Goal: Find specific page/section: Find specific page/section

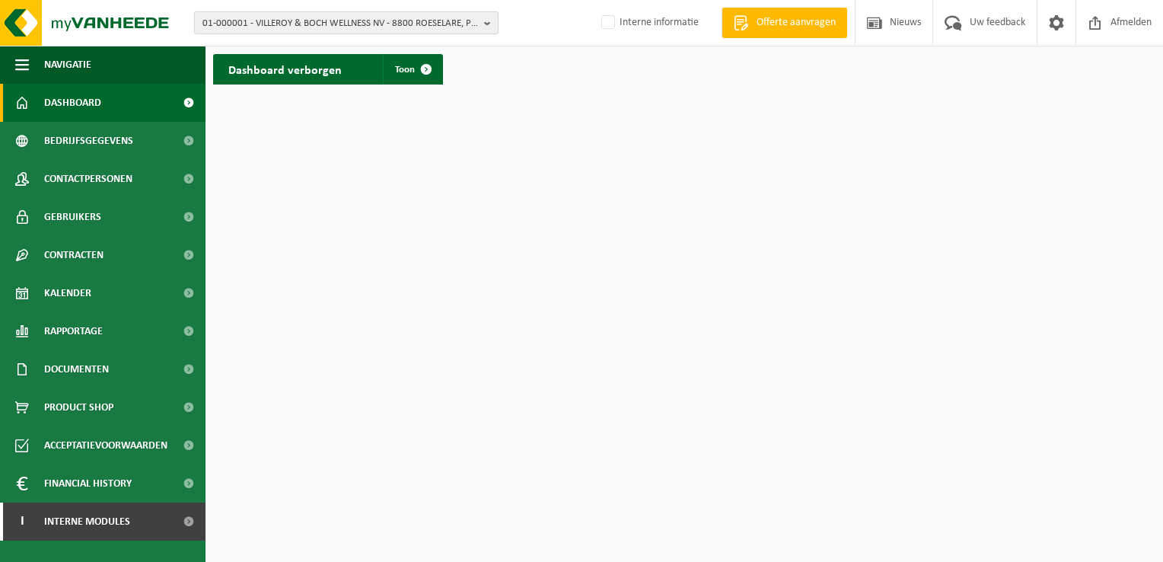
click at [224, 24] on span "01-000001 - VILLEROY & BOCH WELLNESS NV - 8800 ROESELARE, POPULIERSTRAAT 1" at bounding box center [339, 23] width 275 height 23
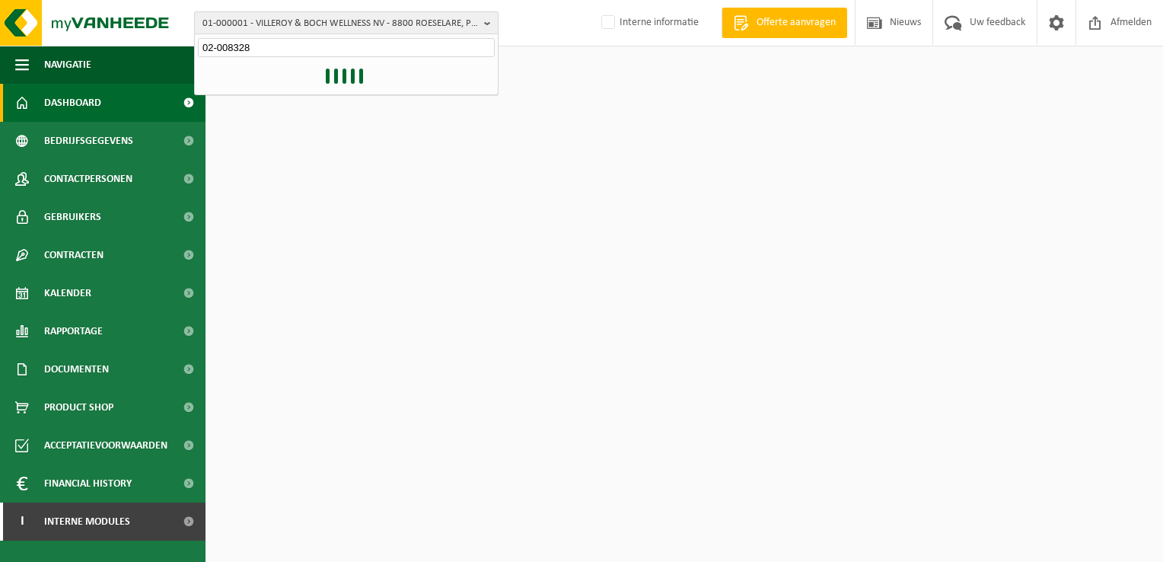
type input "02-008328"
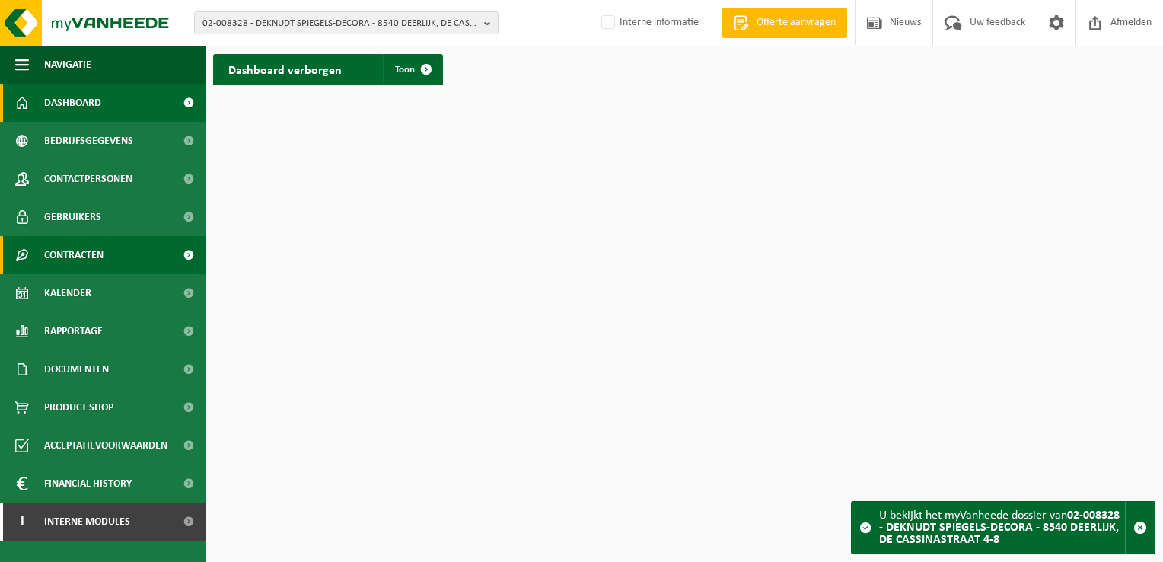
click at [91, 254] on span "Contracten" at bounding box center [73, 255] width 59 height 38
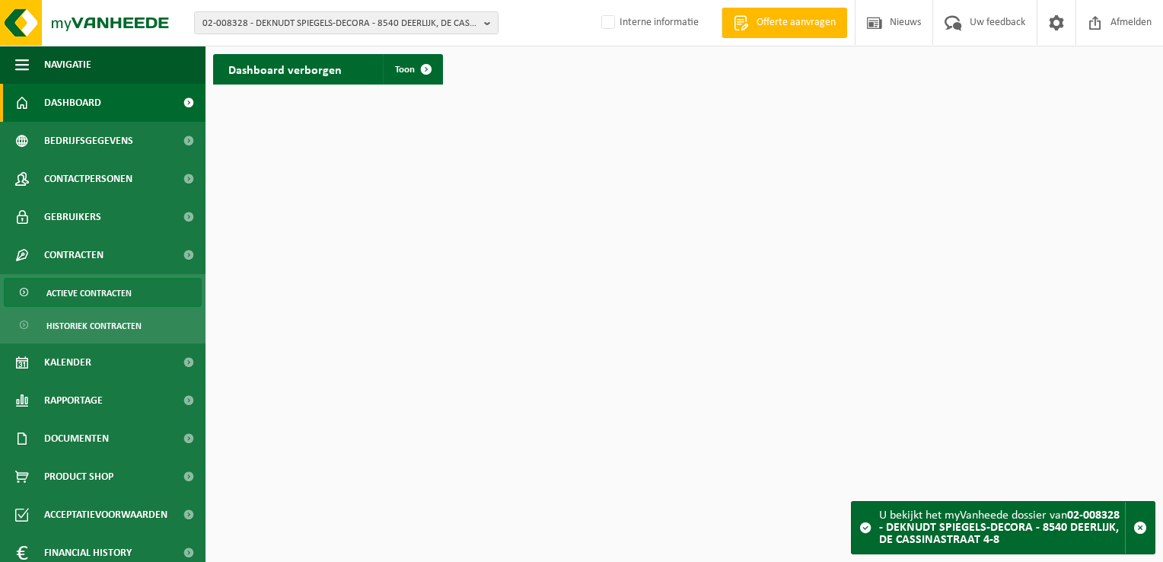
click at [85, 285] on span "Actieve contracten" at bounding box center [88, 293] width 85 height 29
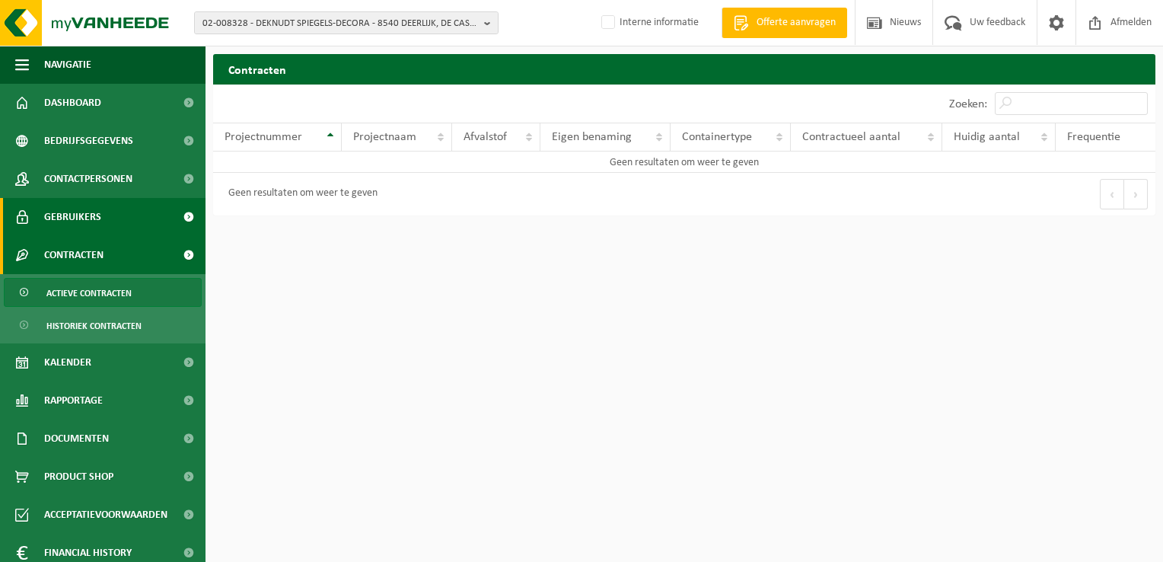
click at [75, 212] on span "Gebruikers" at bounding box center [72, 217] width 57 height 38
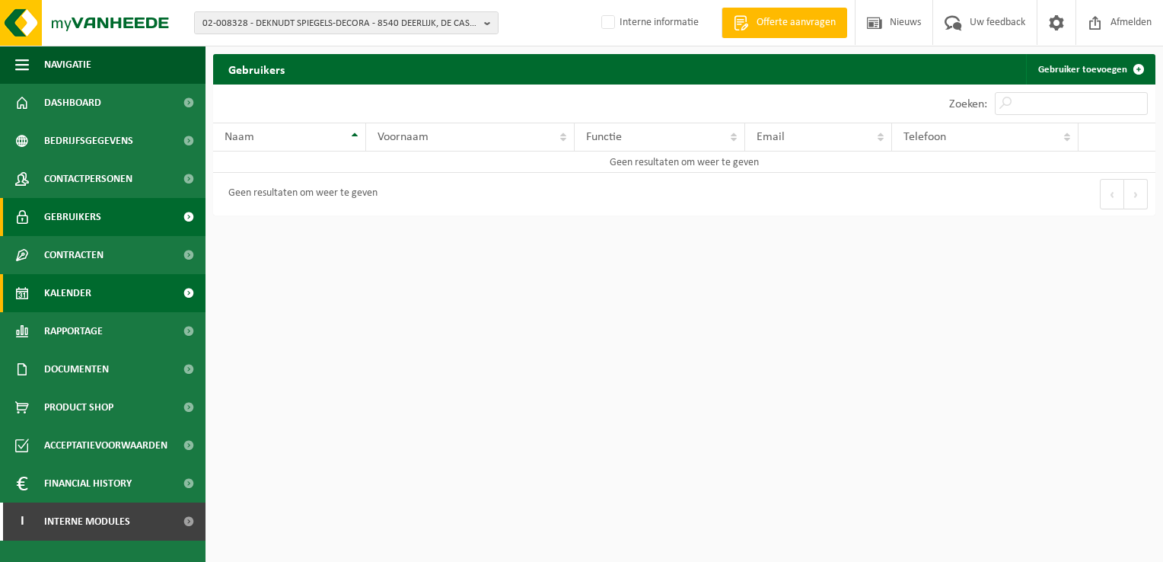
click at [91, 291] on span "Kalender" at bounding box center [67, 293] width 47 height 38
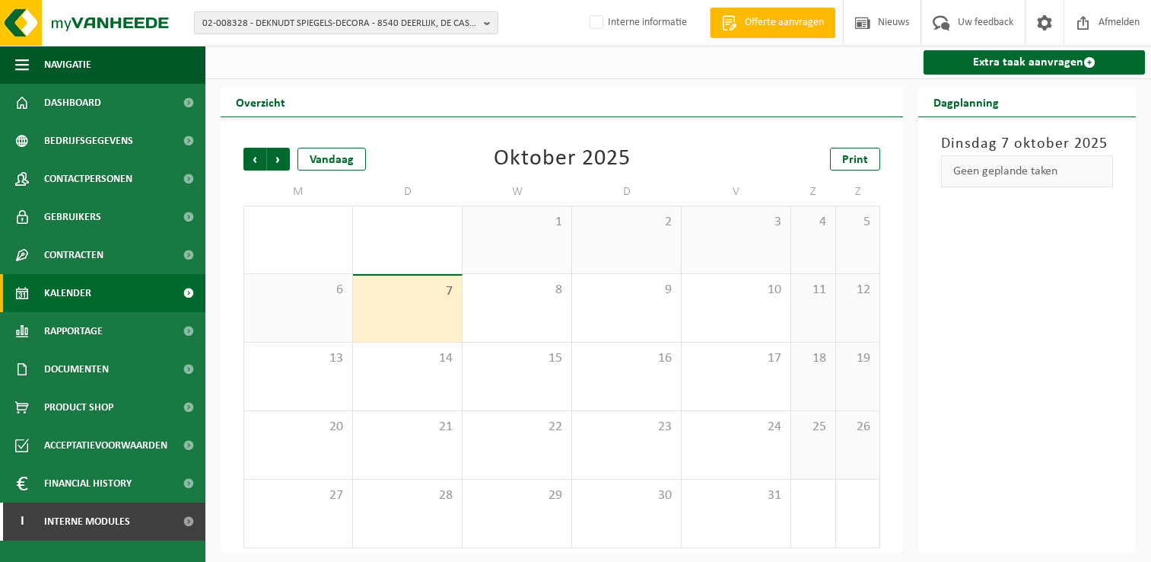
click at [93, 255] on span "Contracten" at bounding box center [73, 255] width 59 height 38
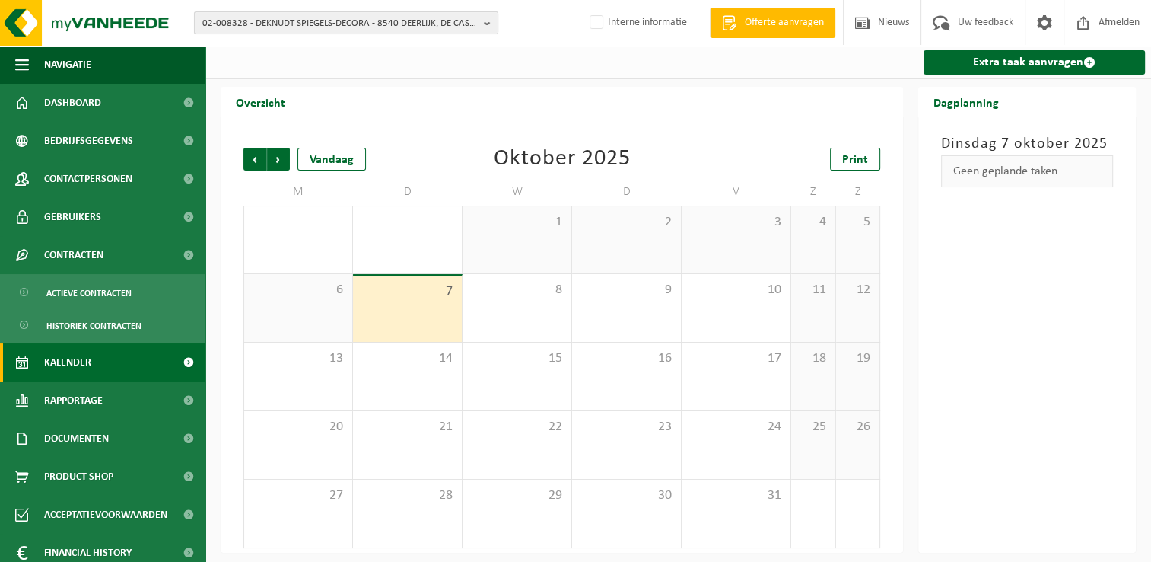
click at [374, 24] on span "02-008328 - DEKNUDT SPIEGELS-DECORA - 8540 DEERLIJK, DE CASSINASTRAAT 4-8" at bounding box center [339, 23] width 275 height 23
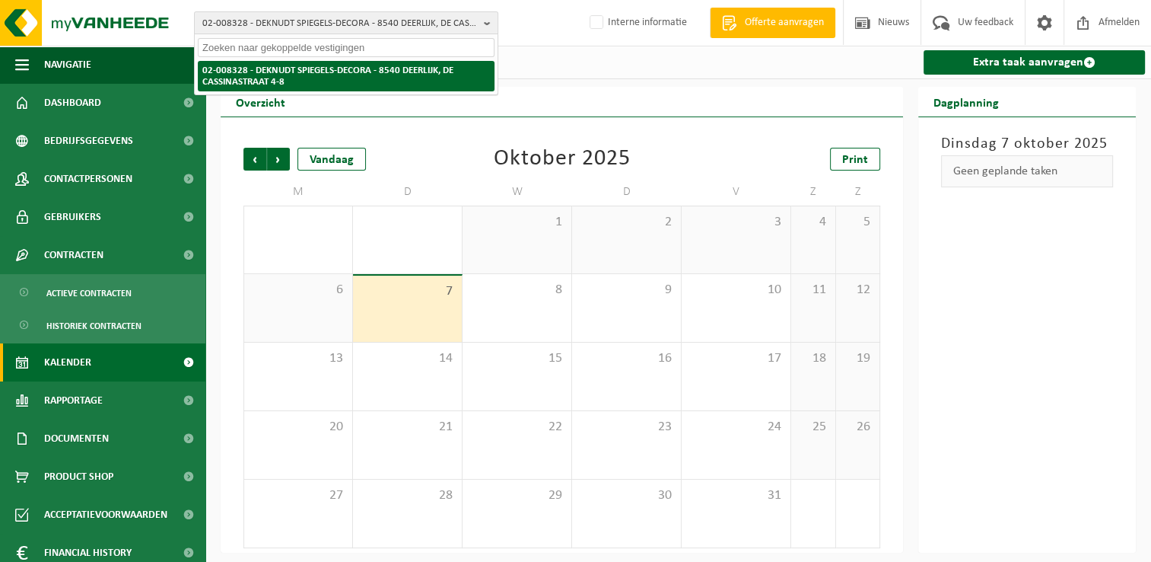
click at [334, 65] on li "02-008328 - DEKNUDT SPIEGELS-DECORA - 8540 DEERLIJK, DE CASSINASTRAAT 4-8" at bounding box center [346, 76] width 297 height 30
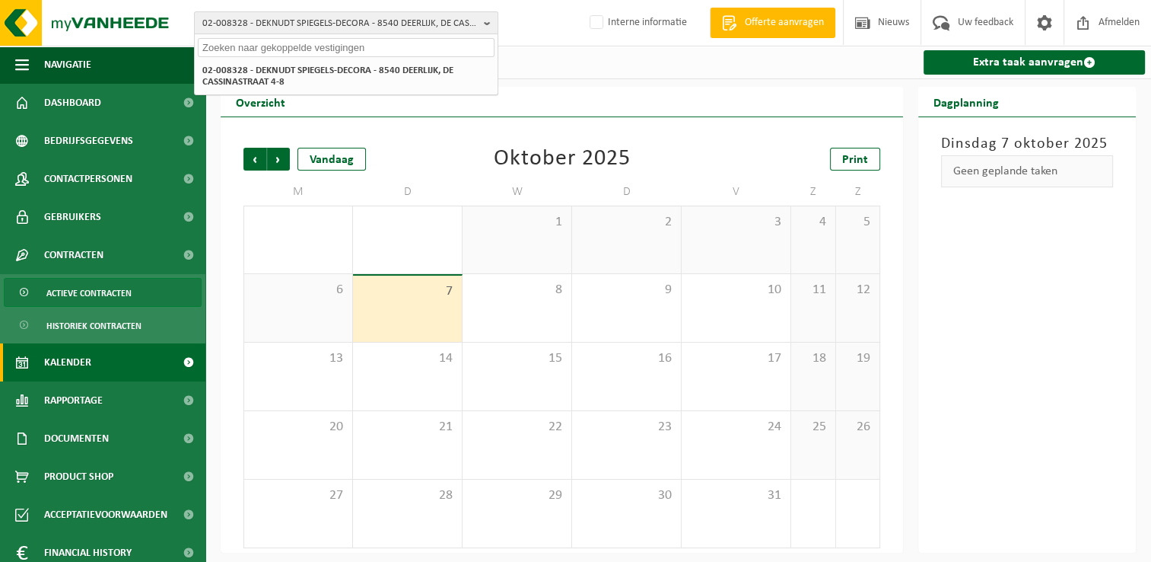
click at [96, 291] on span "Actieve contracten" at bounding box center [88, 293] width 85 height 29
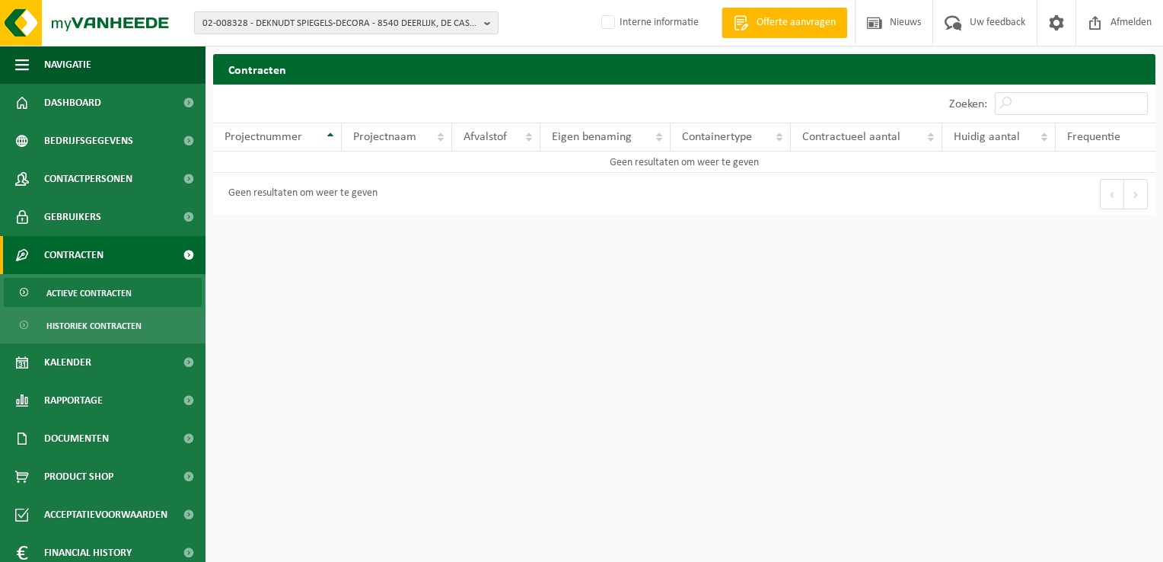
click at [72, 251] on span "Contracten" at bounding box center [73, 255] width 59 height 38
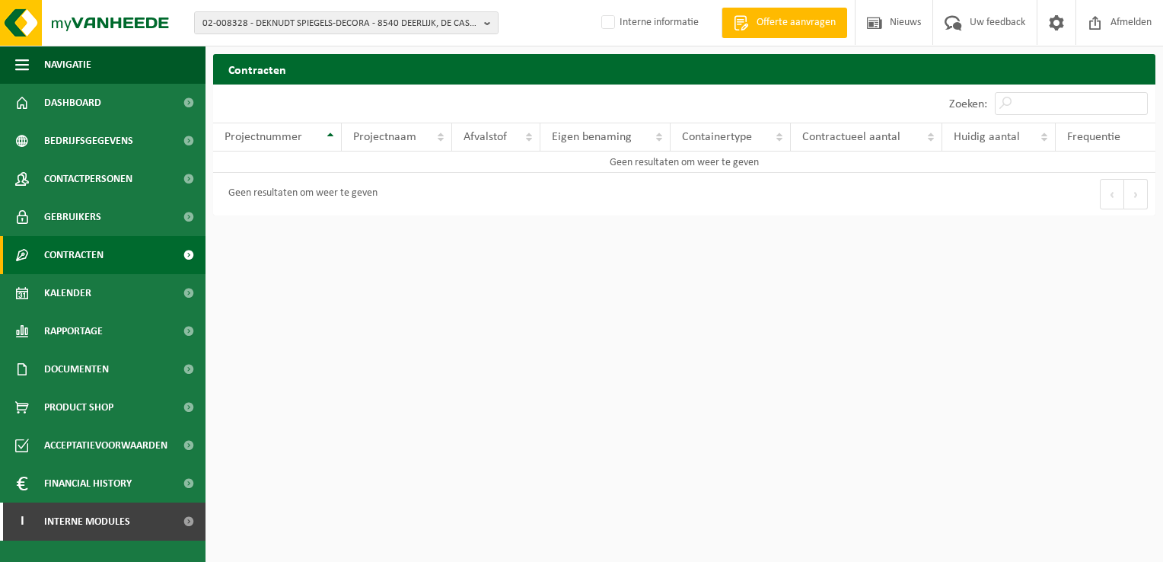
click at [188, 253] on span at bounding box center [188, 255] width 34 height 38
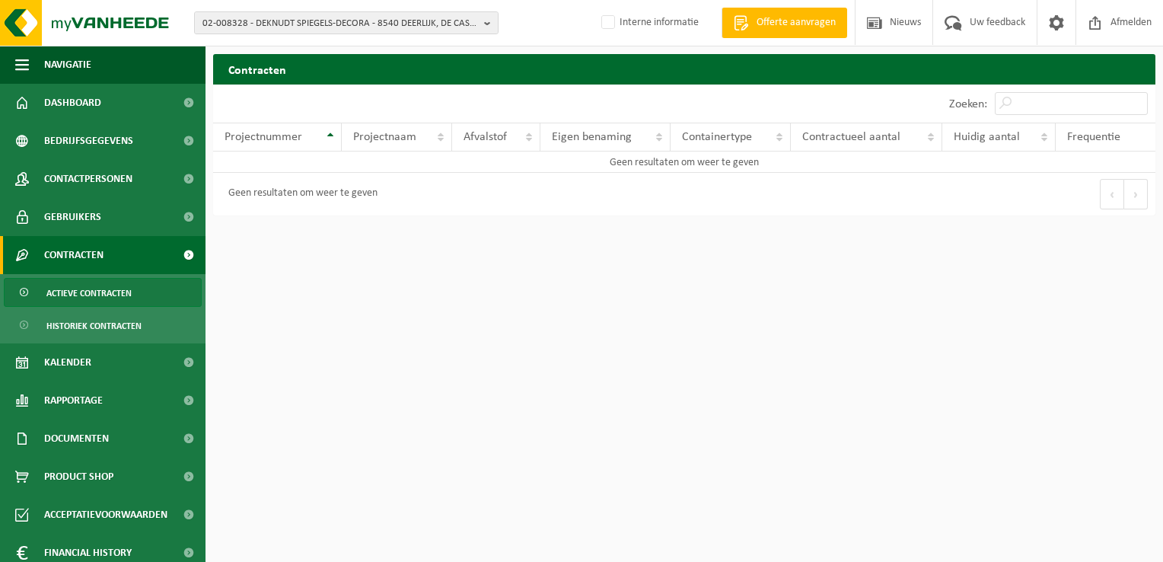
click at [113, 293] on span "Actieve contracten" at bounding box center [88, 293] width 85 height 29
click at [466, 342] on html "02-008328 - DEKNUDT SPIEGELS-DECORA - 8540 DEERLIJK, DE CASSINASTRAAT 4-8 02-00…" at bounding box center [581, 281] width 1163 height 562
